Goal: Task Accomplishment & Management: Manage account settings

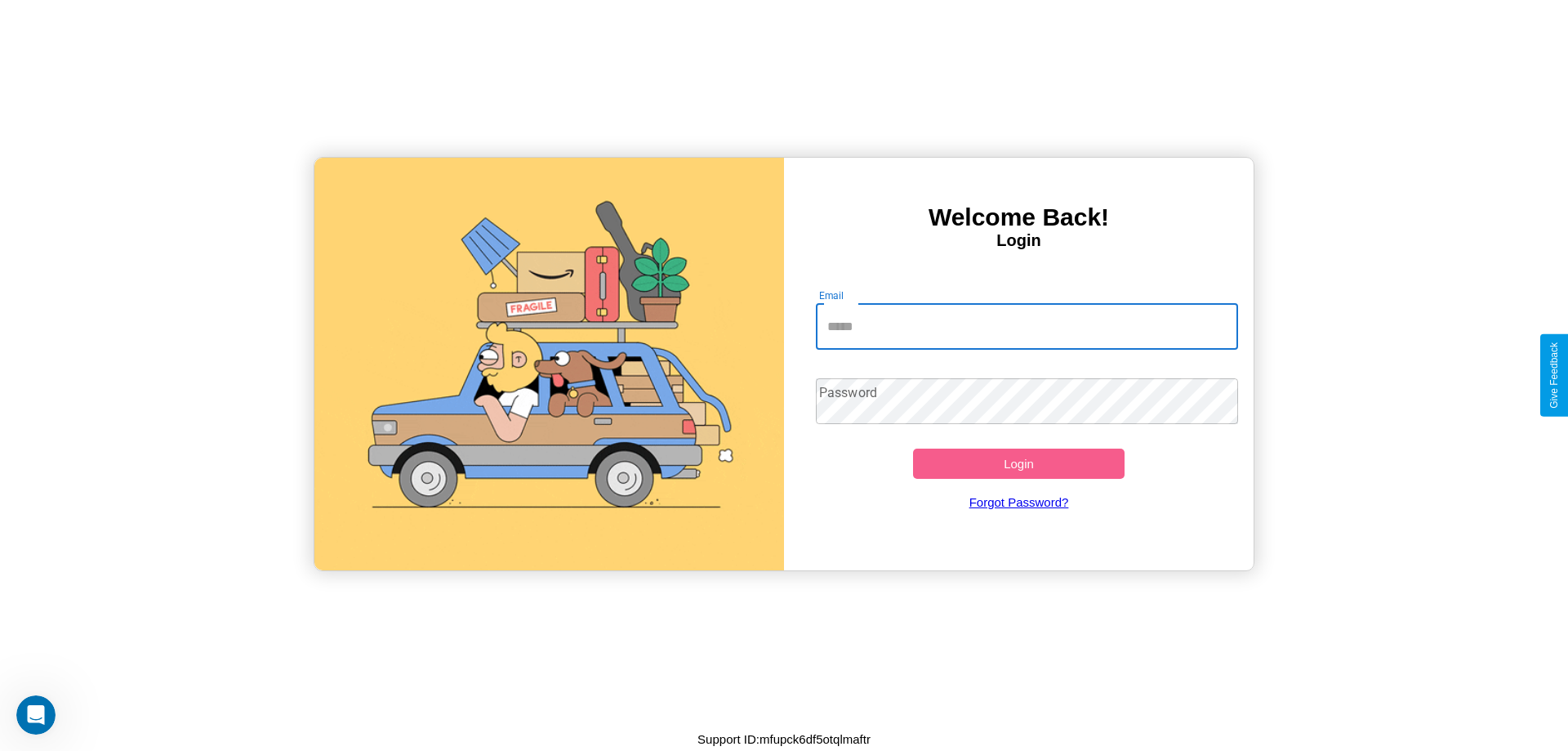
click at [1026, 326] on input "Email" at bounding box center [1027, 327] width 423 height 45
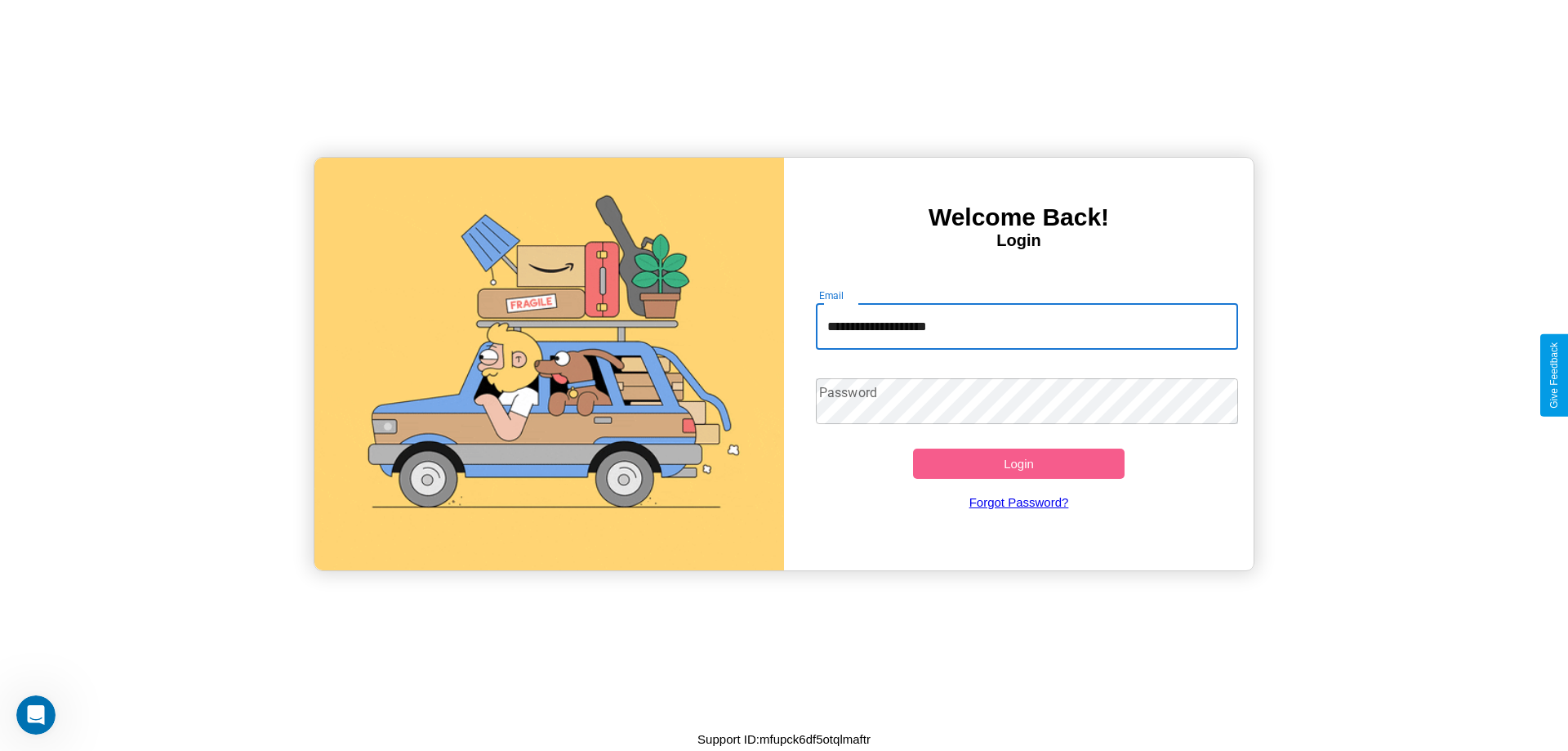
type input "**********"
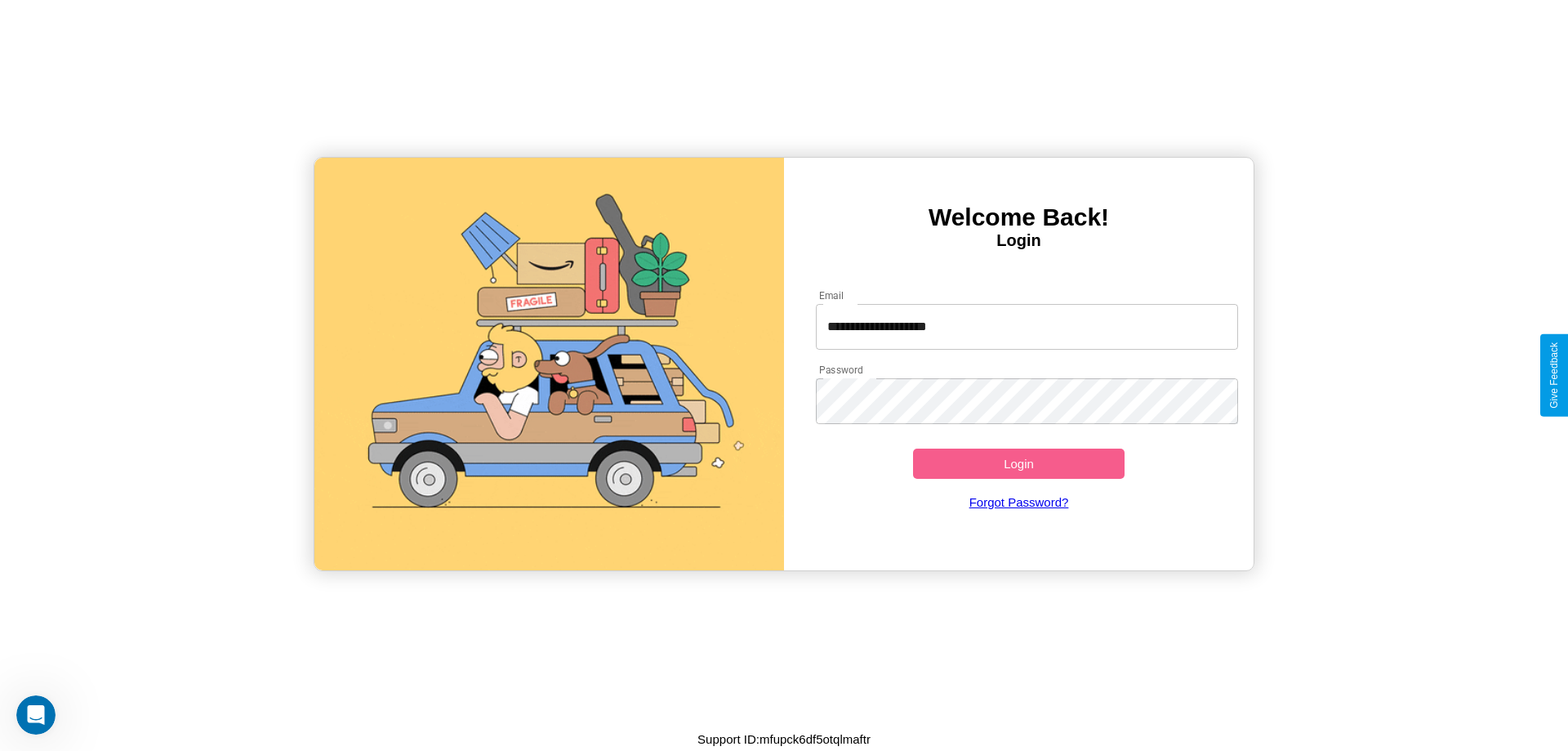
click at [1018, 464] on button "Login" at bounding box center [1019, 464] width 212 height 30
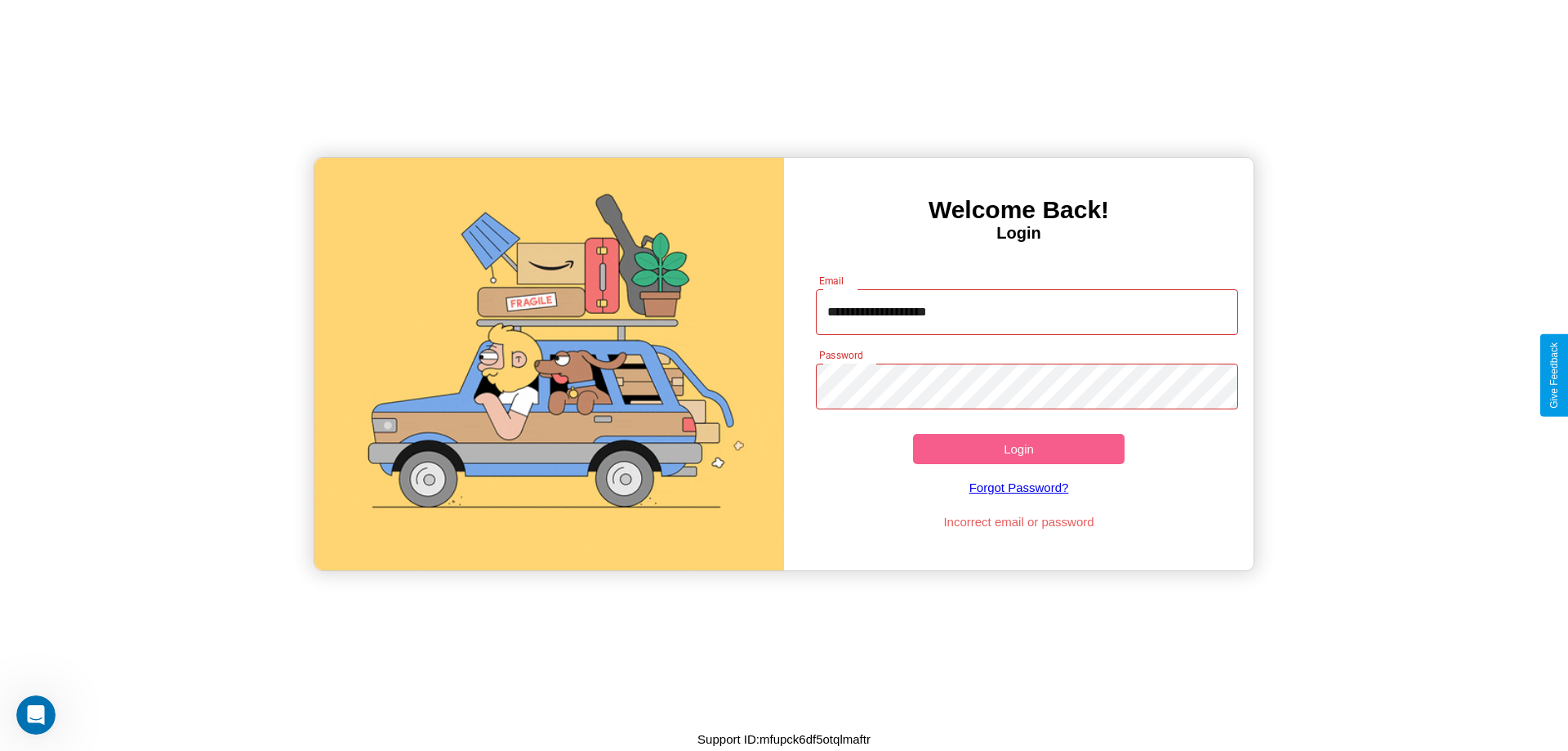
click at [1018, 448] on button "Login" at bounding box center [1019, 449] width 212 height 30
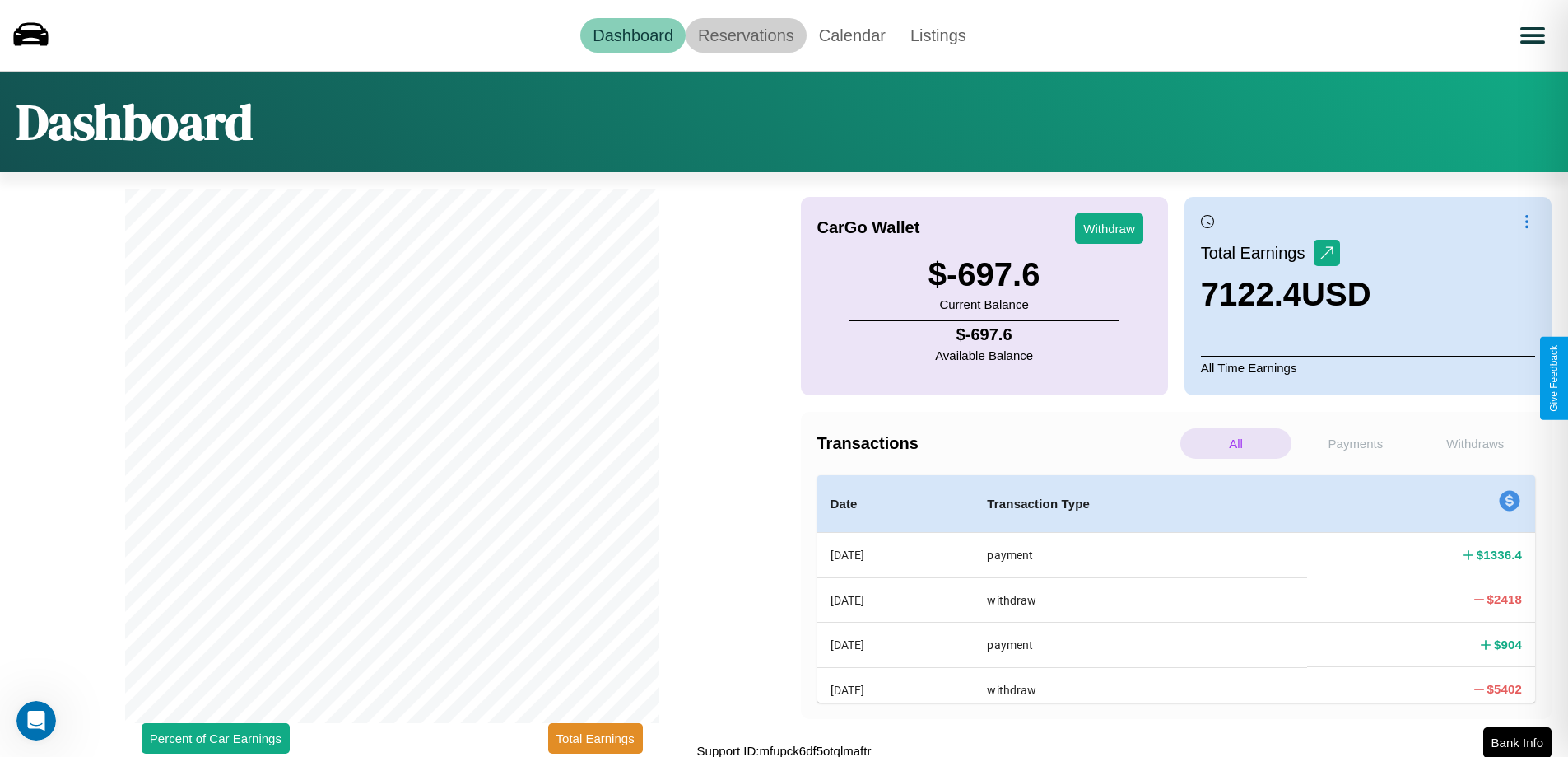
click at [746, 35] on link "Reservations" at bounding box center [746, 35] width 121 height 35
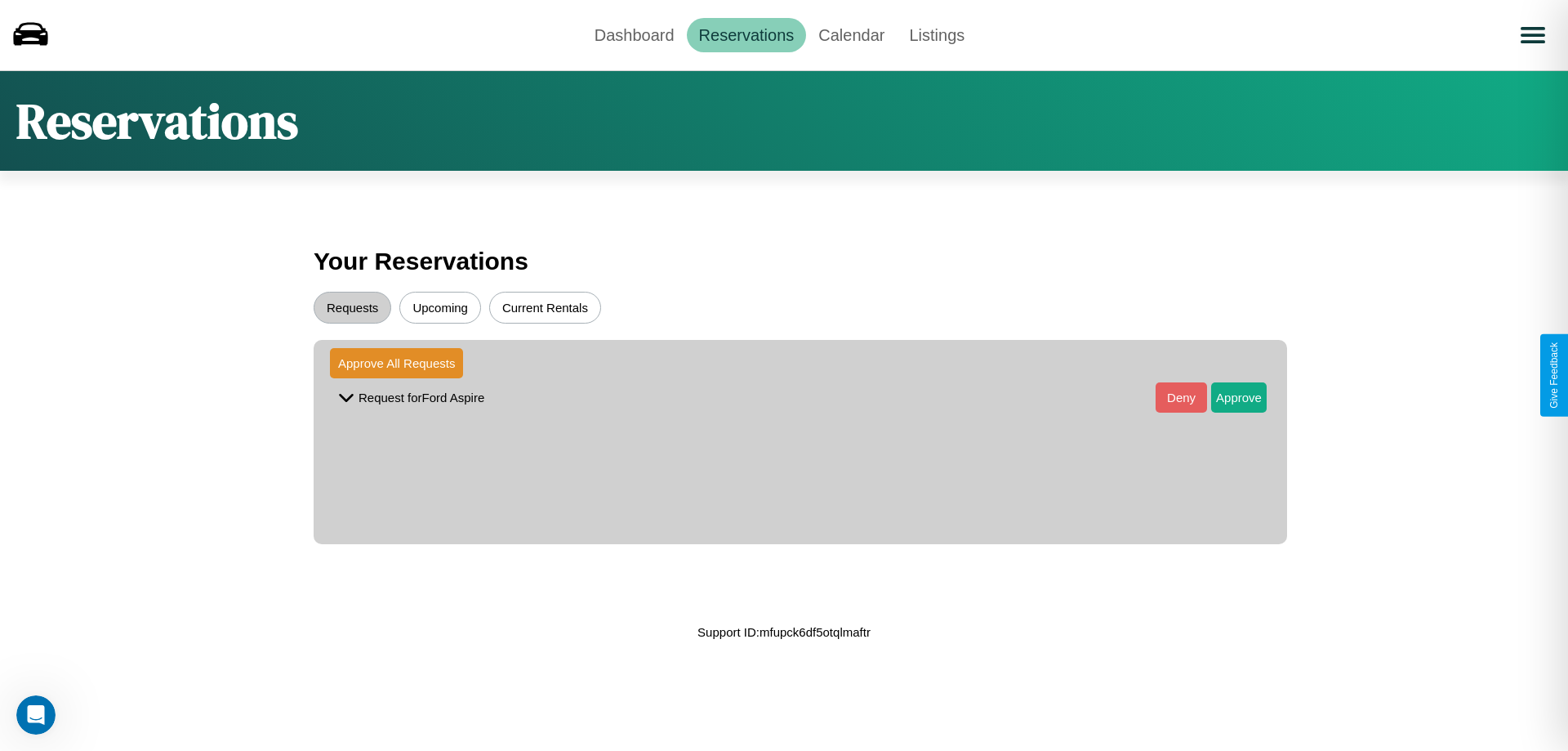
click at [440, 307] on button "Upcoming" at bounding box center [440, 308] width 82 height 32
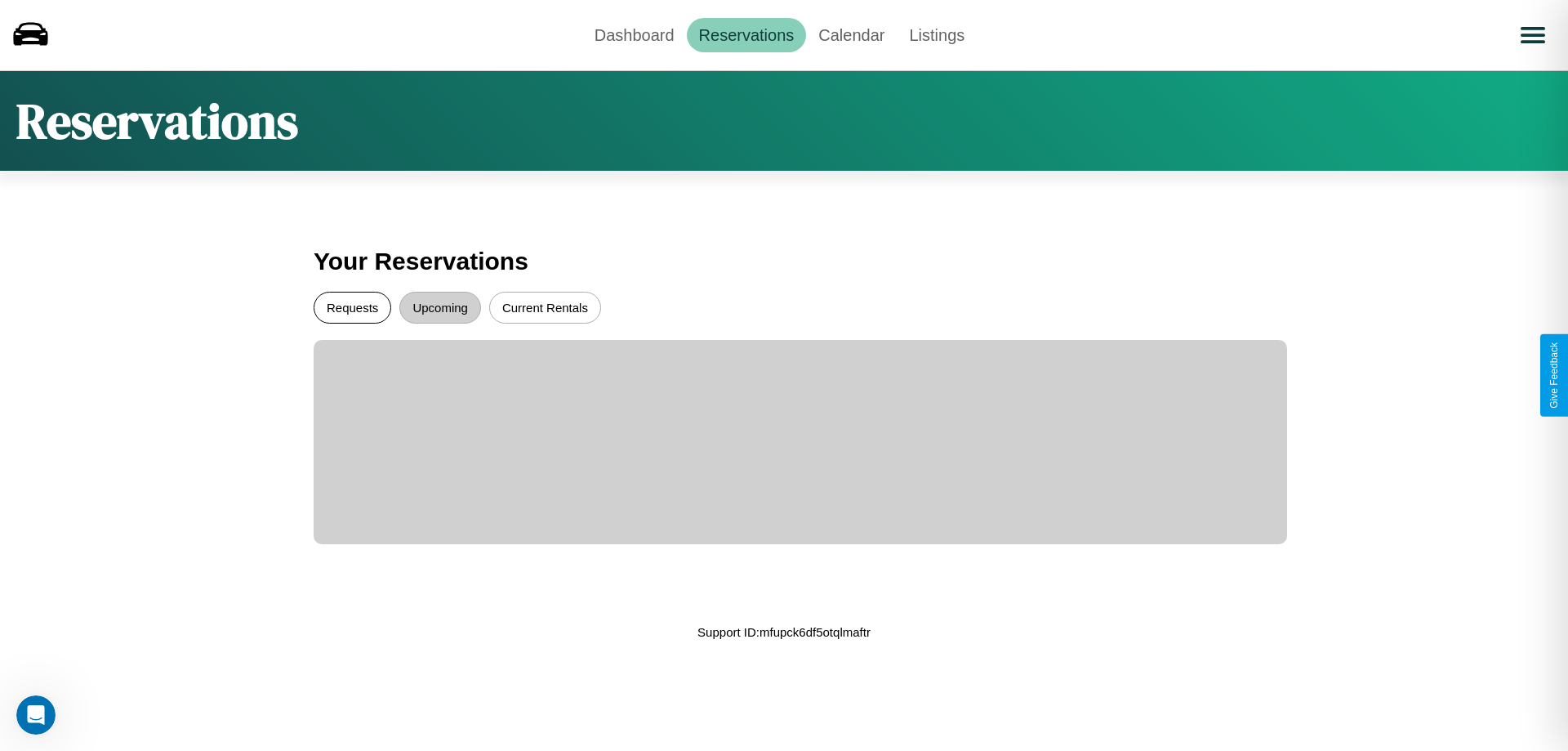
click at [352, 307] on button "Requests" at bounding box center [352, 308] width 77 height 32
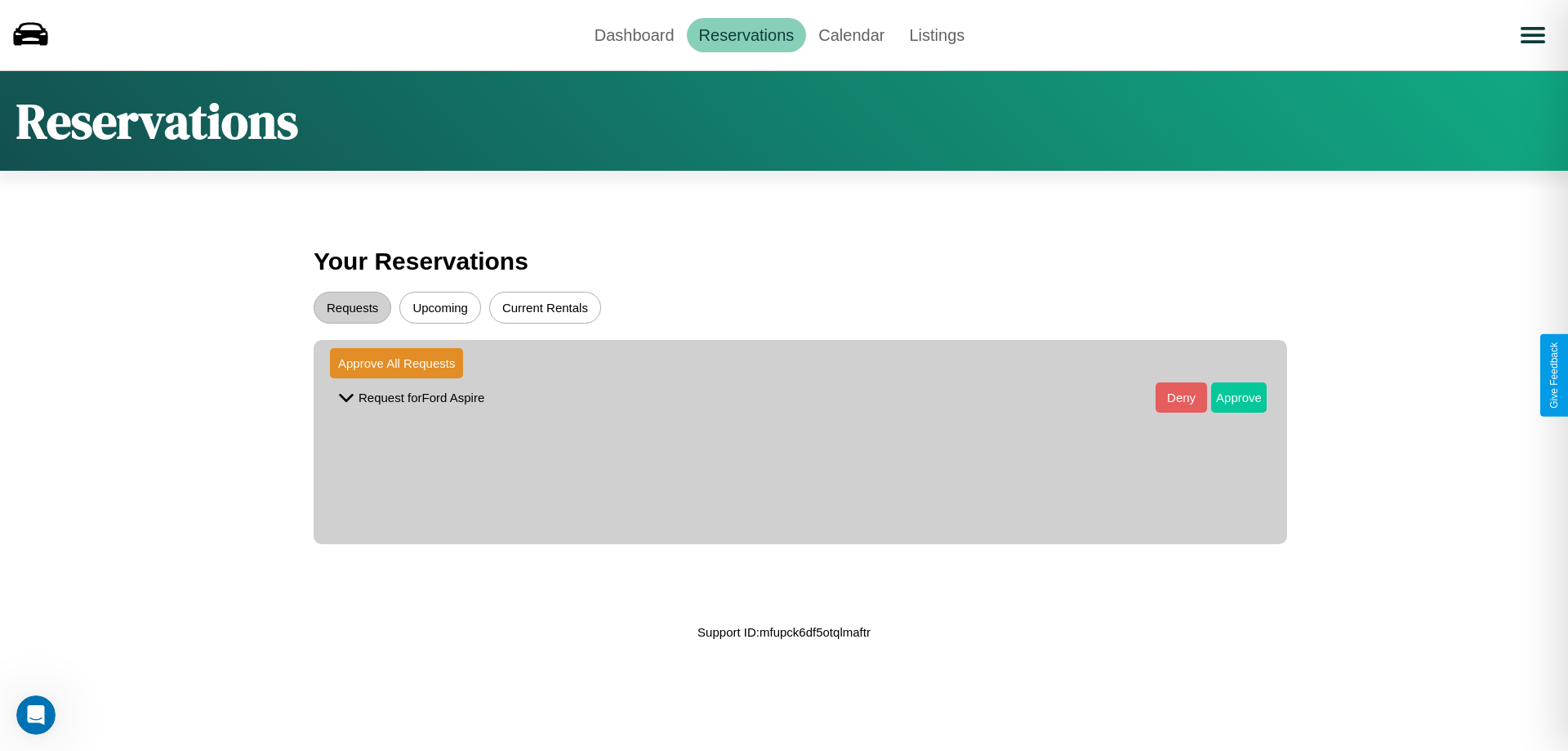
click at [1226, 397] on button "Approve" at bounding box center [1239, 398] width 55 height 30
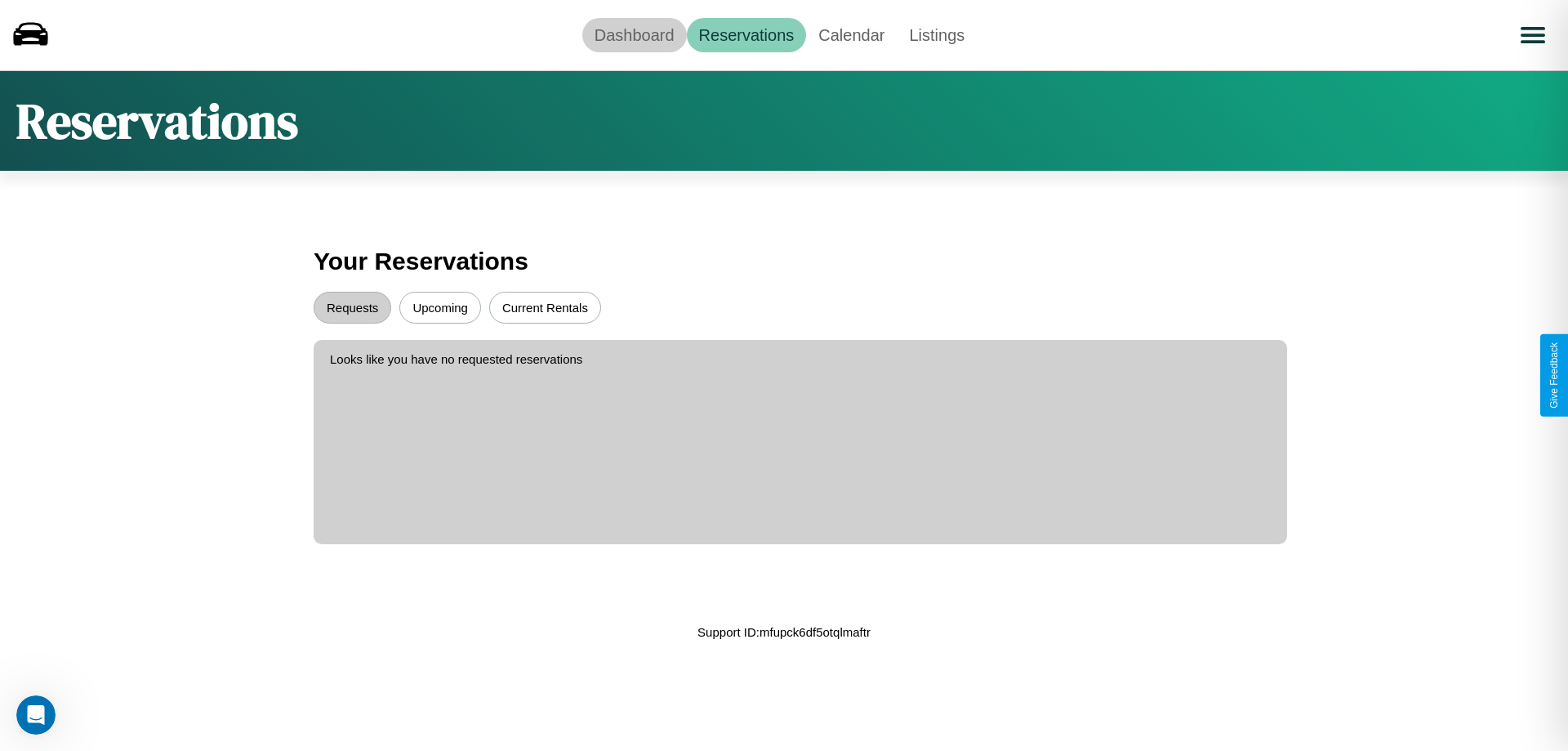
click at [634, 35] on link "Dashboard" at bounding box center [635, 35] width 105 height 35
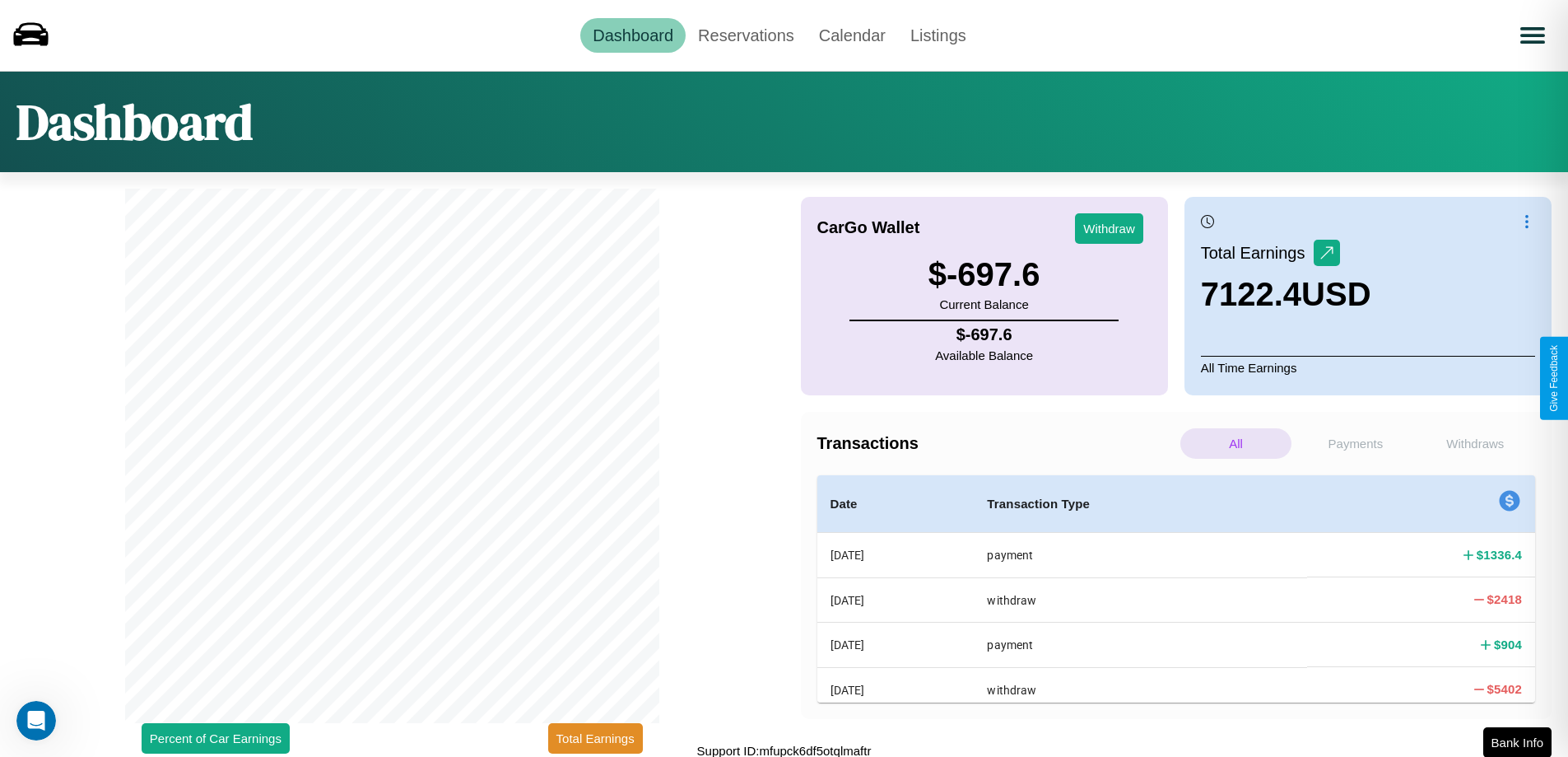
scroll to position [5, 0]
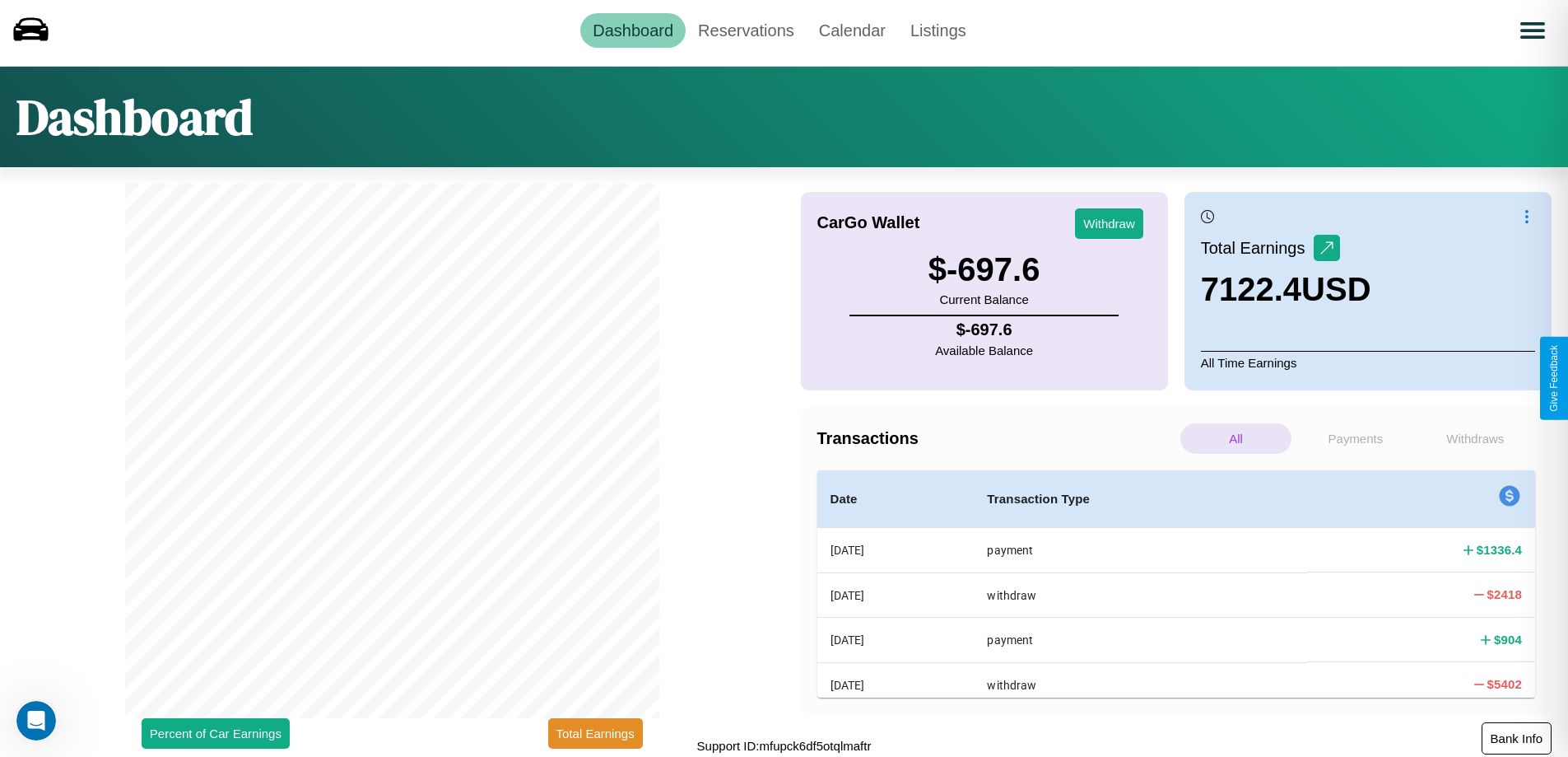
click at [1516, 738] on button "Bank Info" at bounding box center [1517, 738] width 70 height 32
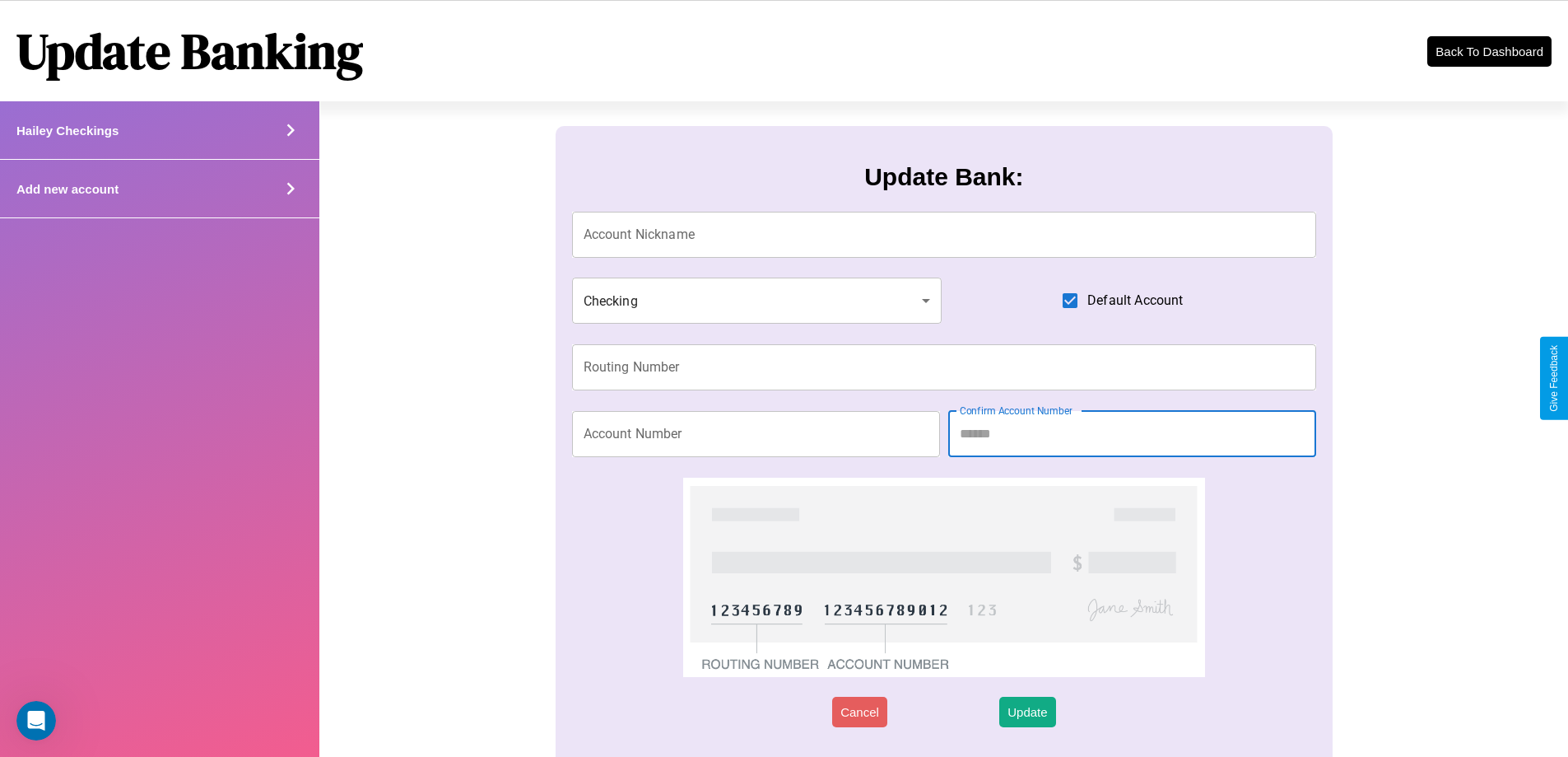
click at [159, 188] on div "Add new account" at bounding box center [160, 188] width 319 height 58
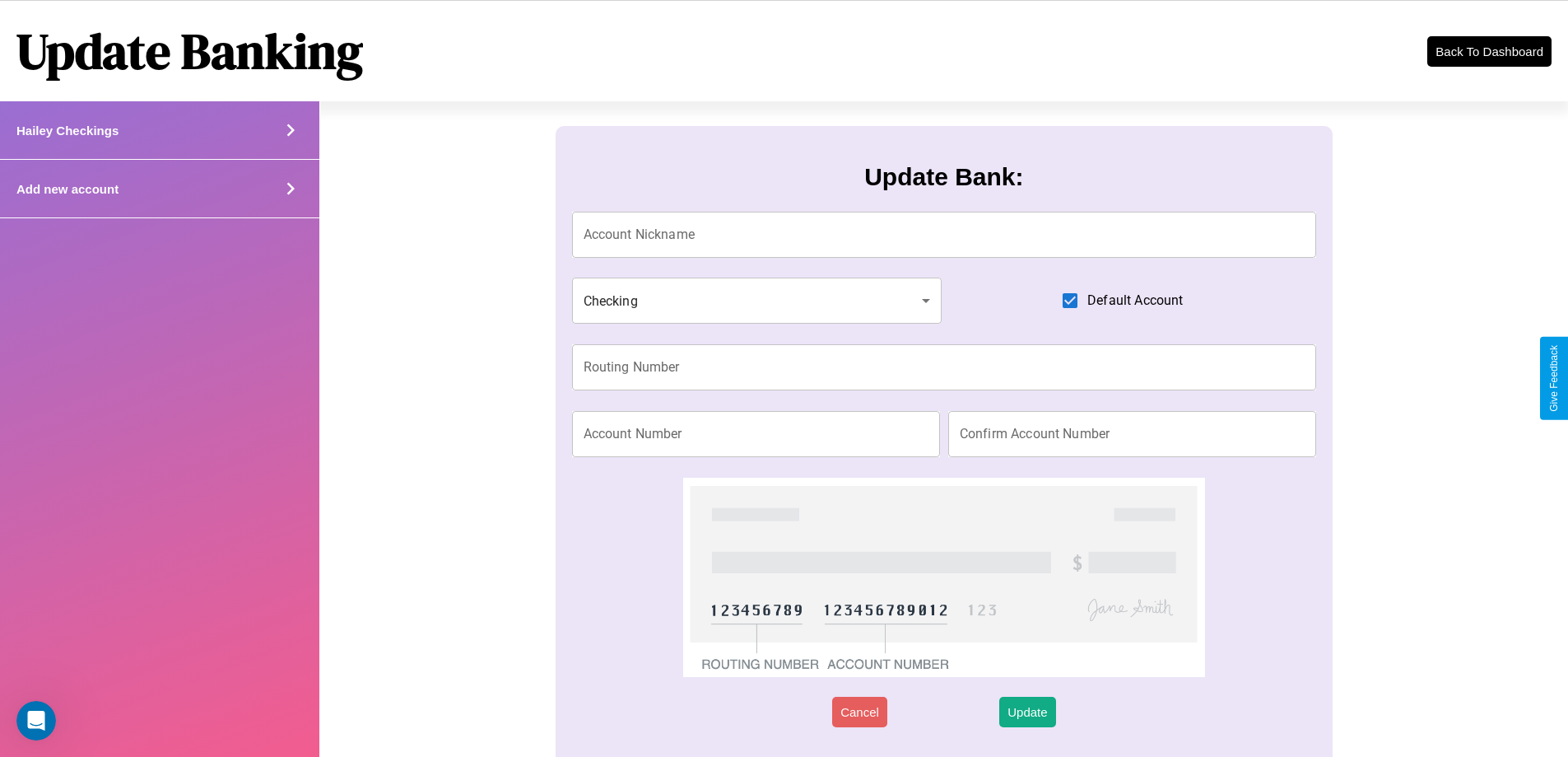
click at [159, 188] on div "Add new account" at bounding box center [160, 188] width 319 height 58
click at [290, 188] on icon at bounding box center [290, 189] width 25 height 25
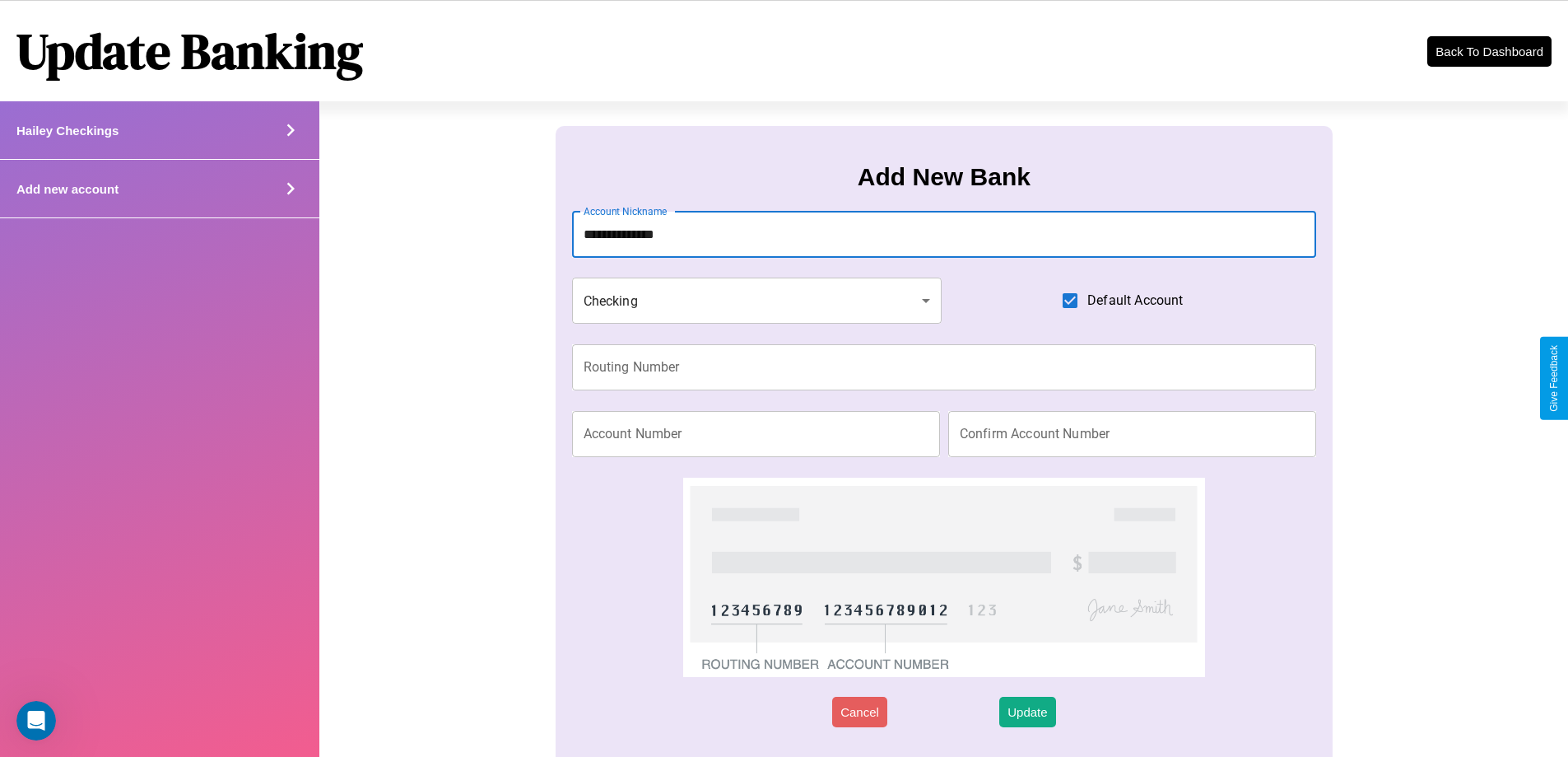
type input "**********"
